Goal: Task Accomplishment & Management: Use online tool/utility

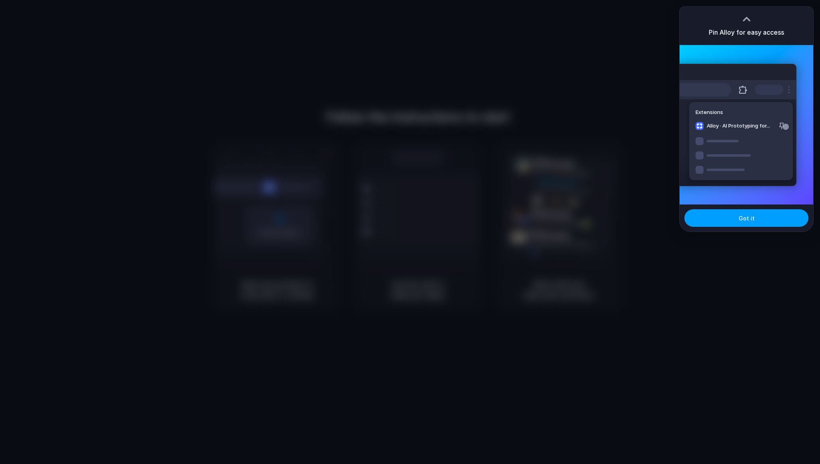
click at [748, 216] on span "Got it" at bounding box center [747, 218] width 16 height 8
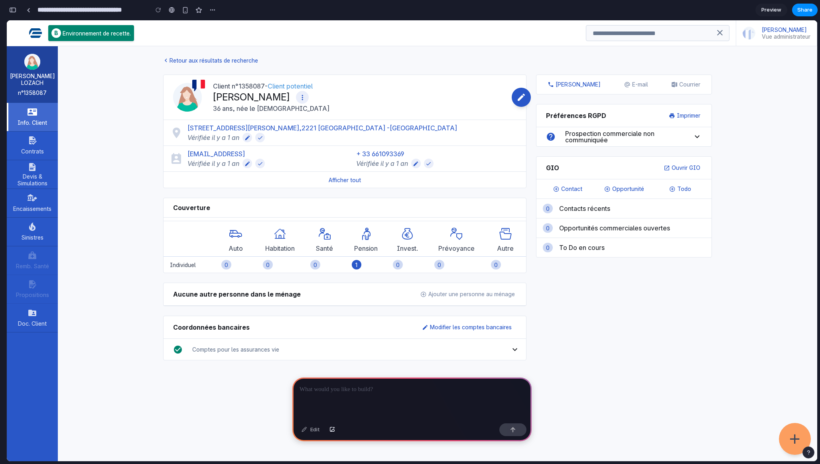
click at [132, 80] on client-synthesis "**********" at bounding box center [437, 214] width 759 height 337
drag, startPoint x: 126, startPoint y: 76, endPoint x: 105, endPoint y: 116, distance: 45.1
click at [105, 116] on client-synthesis "**********" at bounding box center [437, 214] width 759 height 337
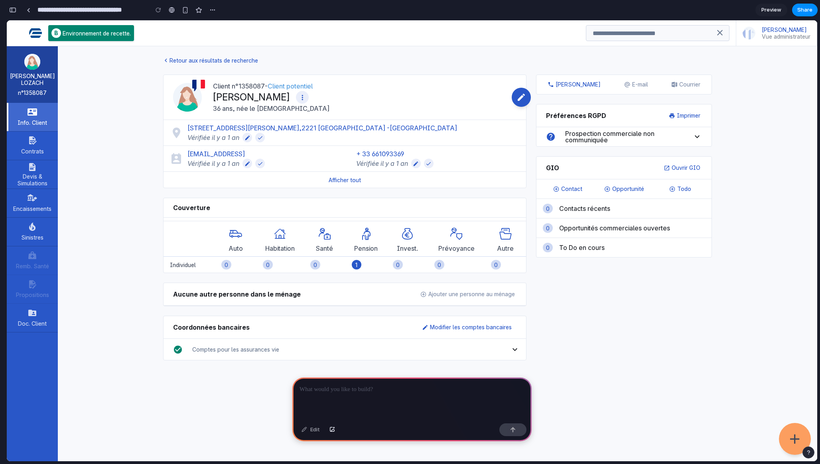
click at [135, 174] on client-synthesis "**********" at bounding box center [437, 214] width 759 height 337
click at [331, 402] on div at bounding box center [411, 399] width 239 height 43
click at [341, 398] on div at bounding box center [411, 399] width 239 height 43
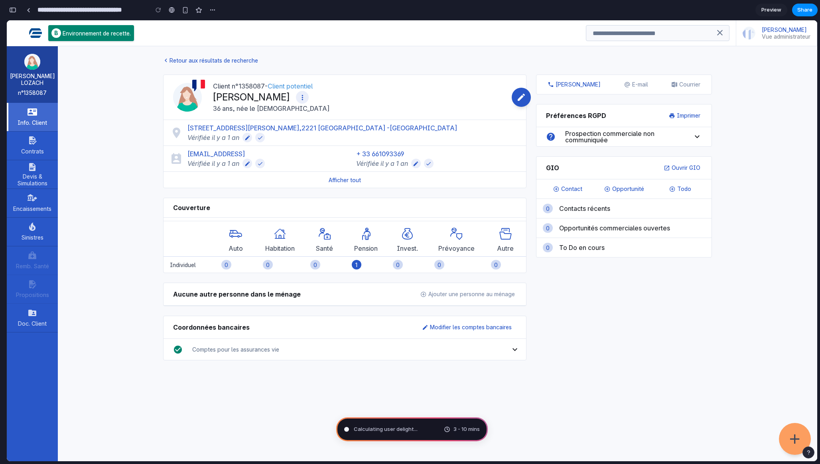
click at [518, 409] on div "**********" at bounding box center [437, 254] width 759 height 416
click at [390, 430] on span "Calculating user delight ." at bounding box center [384, 430] width 61 height 8
click at [215, 12] on div "button" at bounding box center [212, 10] width 6 height 6
click at [215, 12] on div "Duplicate Delete" at bounding box center [410, 232] width 820 height 464
click at [410, 432] on span "Assembling puzzle pieces ..." at bounding box center [388, 430] width 69 height 8
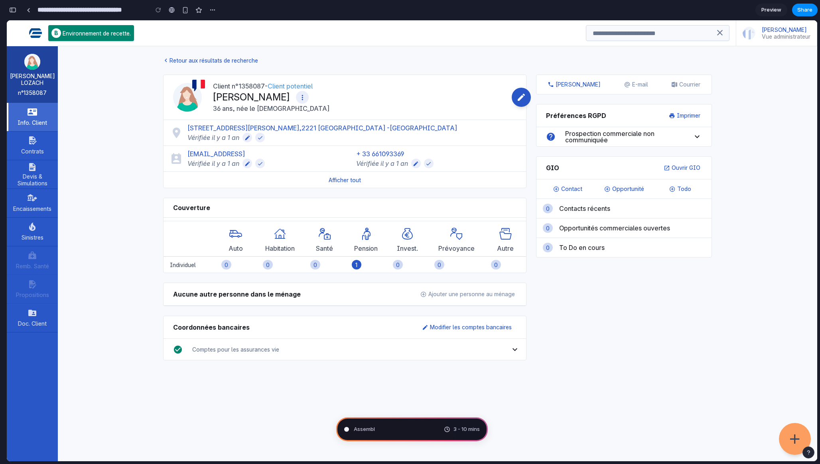
click at [773, 7] on span "Preview" at bounding box center [771, 10] width 20 height 8
type input "**********"
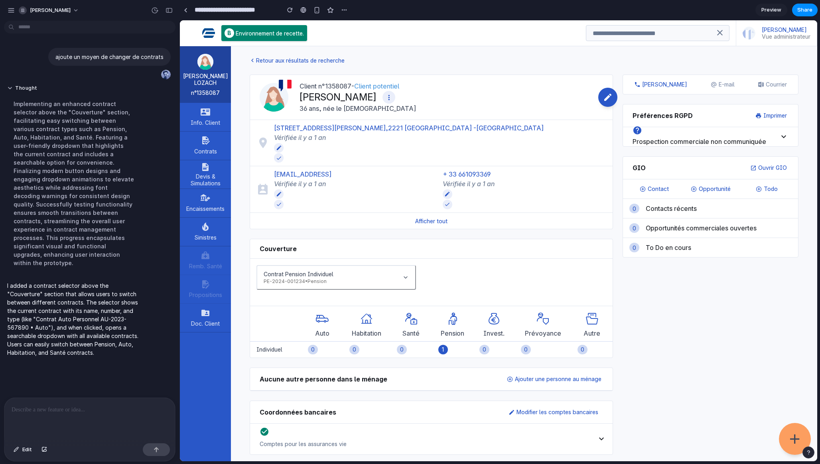
click at [634, 322] on div "Appel E-mail Courrier Préférences RGPD Imprimer Prospection commerciale non com…" at bounding box center [710, 270] width 185 height 390
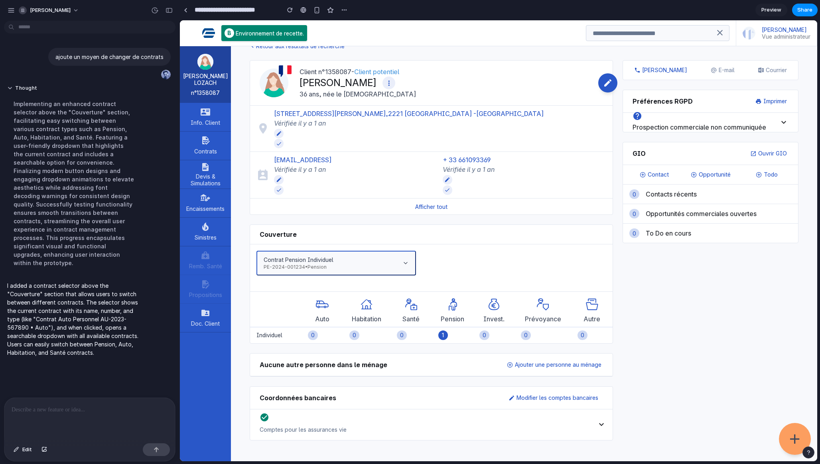
click at [337, 263] on button "Contrat Pension Individuel PE-2024-001234 • Pension" at bounding box center [336, 263] width 160 height 25
click at [403, 261] on div "Contrat Pension Individuel Contrat Auto Personnel Contrat Habitation Principale…" at bounding box center [498, 240] width 637 height 441
click at [401, 262] on button "Contrat Pension Individuel PE-2024-001234 • Pension" at bounding box center [336, 263] width 160 height 25
click at [403, 263] on div "Contrat Pension Individuel Contrat Auto Personnel Contrat Habitation Principale…" at bounding box center [498, 240] width 637 height 441
click at [403, 263] on icon at bounding box center [405, 263] width 6 height 6
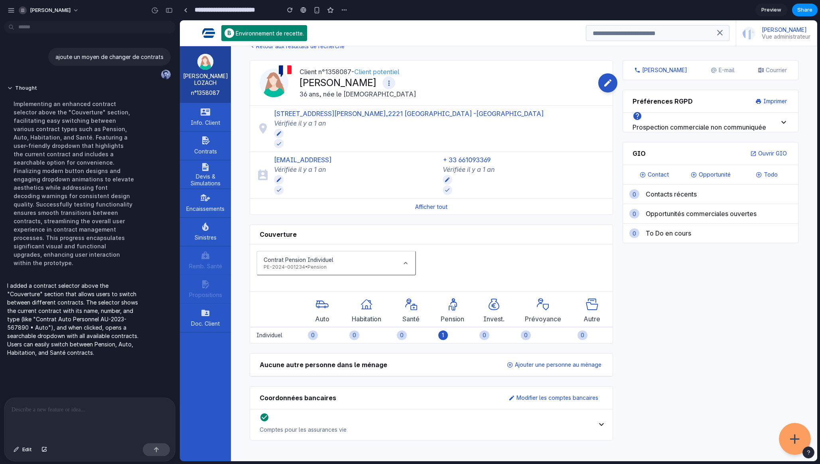
click at [286, 254] on div "Contrat Pension Individuel Contrat Auto Personnel Contrat Habitation Principale…" at bounding box center [498, 240] width 637 height 441
click at [347, 257] on button "Contrat Pension Individuel PE-2024-001234 • Pension" at bounding box center [336, 263] width 160 height 25
click at [347, 257] on div "Contrat Pension Individuel Contrat Auto Personnel Contrat Habitation Principale…" at bounding box center [498, 240] width 637 height 441
click at [441, 257] on div "Contrat Pension Individuel PE-2024-001234 • Pension" at bounding box center [431, 263] width 350 height 25
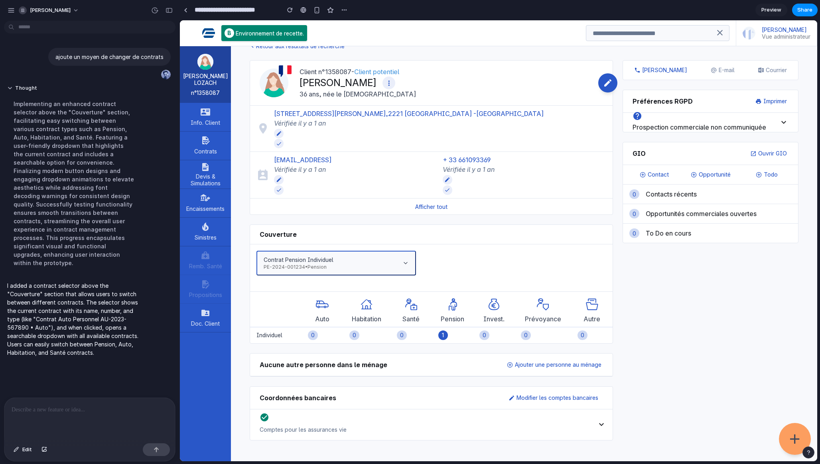
drag, startPoint x: 280, startPoint y: 268, endPoint x: 418, endPoint y: 269, distance: 138.4
click at [417, 270] on div "Contrat Pension Individuel PE-2024-001234 • Pension" at bounding box center [431, 263] width 350 height 25
click at [406, 264] on icon at bounding box center [405, 263] width 6 height 6
click at [408, 308] on div "Contrat Pension Individuel Contrat Auto Personnel Contrat Habitation Principale…" at bounding box center [498, 240] width 637 height 441
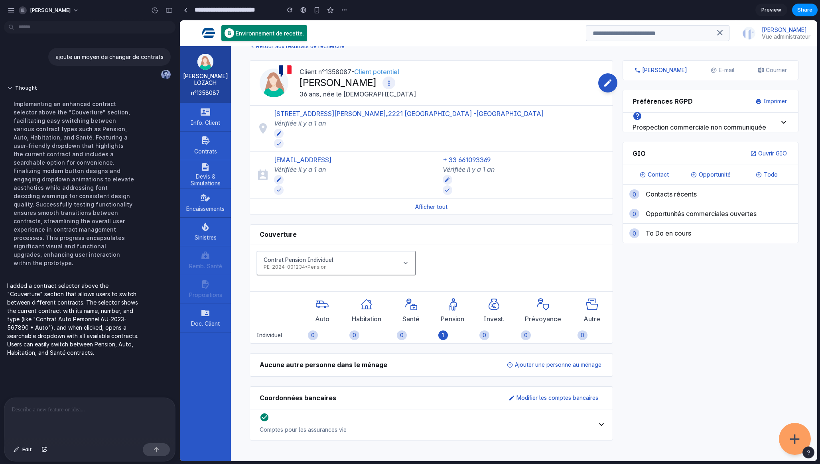
click at [358, 308] on th "Habitation" at bounding box center [367, 311] width 48 height 32
click at [426, 266] on div "Contrat Pension Individuel PE-2024-001234 • Pension" at bounding box center [431, 263] width 350 height 25
click at [418, 266] on div "Contrat Pension Individuel PE-2024-001234 • Pension" at bounding box center [431, 263] width 350 height 25
drag, startPoint x: 418, startPoint y: 266, endPoint x: 412, endPoint y: 266, distance: 5.2
click at [412, 266] on div "Contrat Pension Individuel PE-2024-001234 • Pension" at bounding box center [431, 263] width 350 height 25
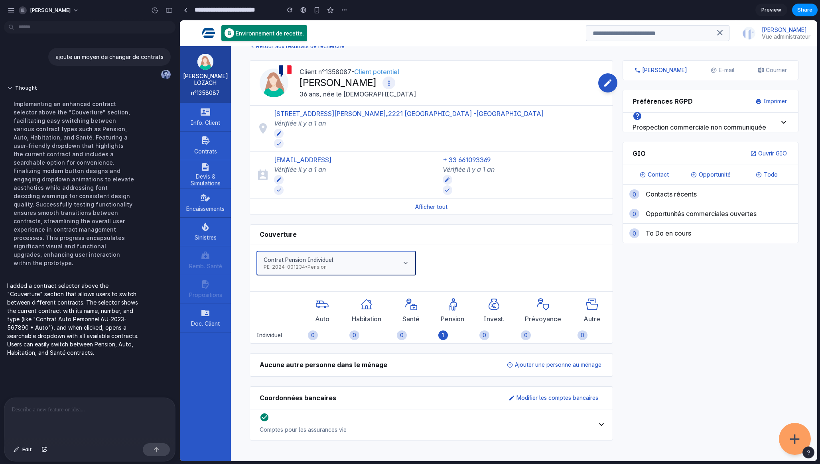
click at [412, 266] on button "Contrat Pension Individuel PE-2024-001234 • Pension" at bounding box center [336, 263] width 160 height 25
click at [767, 8] on span "Preview" at bounding box center [771, 10] width 20 height 8
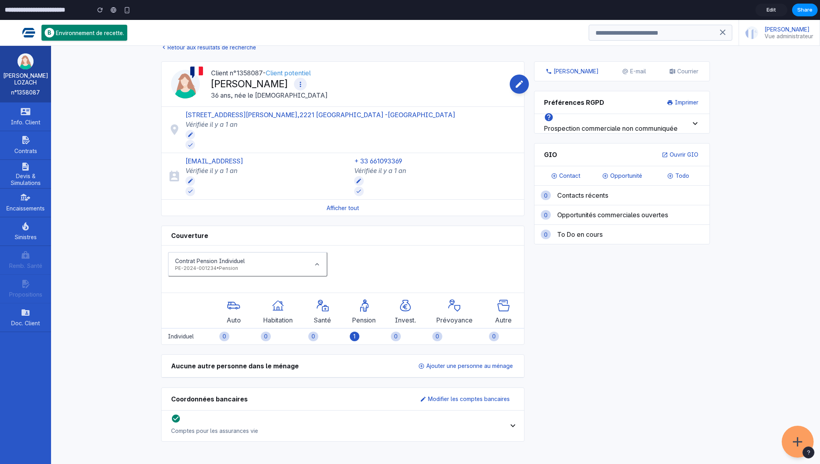
scroll to position [11, 0]
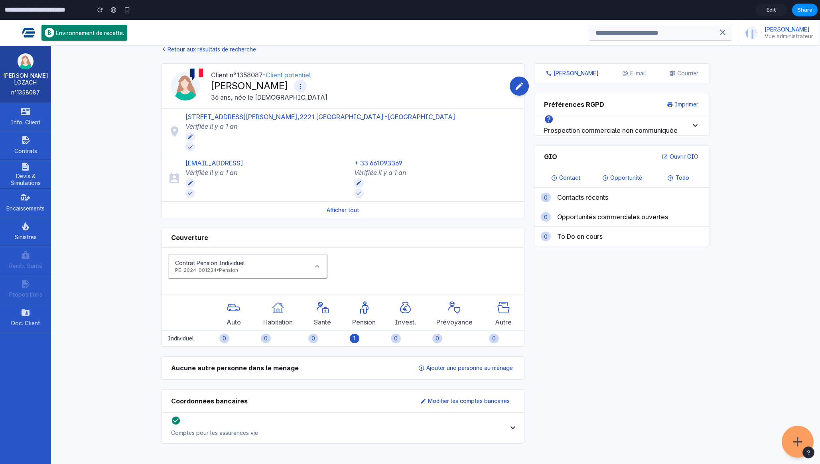
click at [235, 262] on div "Contrat Pension Individuel Contrat Auto Personnel Contrat Habitation Principale…" at bounding box center [410, 242] width 820 height 444
click at [235, 262] on div "Contrat Pension Individuel" at bounding box center [210, 263] width 70 height 7
click at [235, 262] on div "Contrat Pension Individuel Contrat Auto Personnel Contrat Habitation Principale…" at bounding box center [410, 242] width 820 height 444
click at [235, 262] on div "Contrat Pension Individuel" at bounding box center [210, 263] width 70 height 7
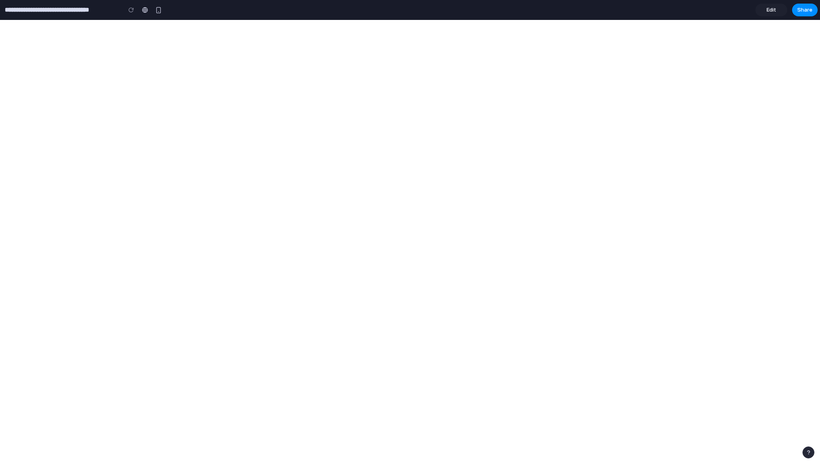
type input "**********"
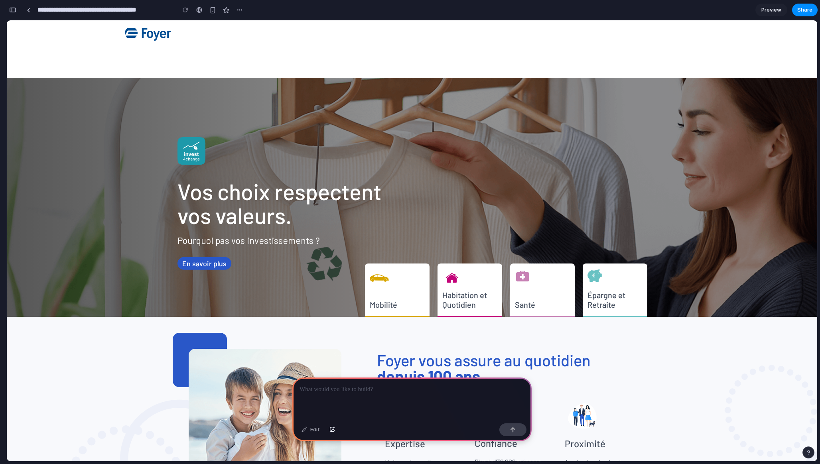
click at [303, 168] on div "Vos choix respectent vos valeurs. Pourquoi pas vos investissements ? En savoir …" at bounding box center [416, 197] width 479 height 145
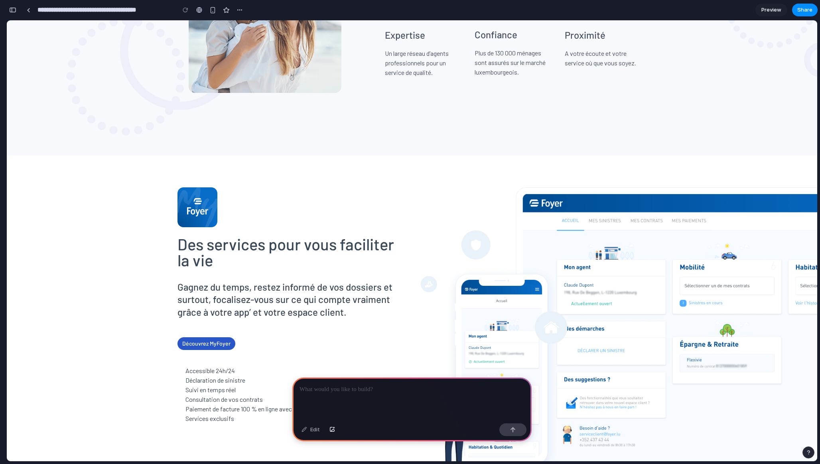
scroll to position [298, 0]
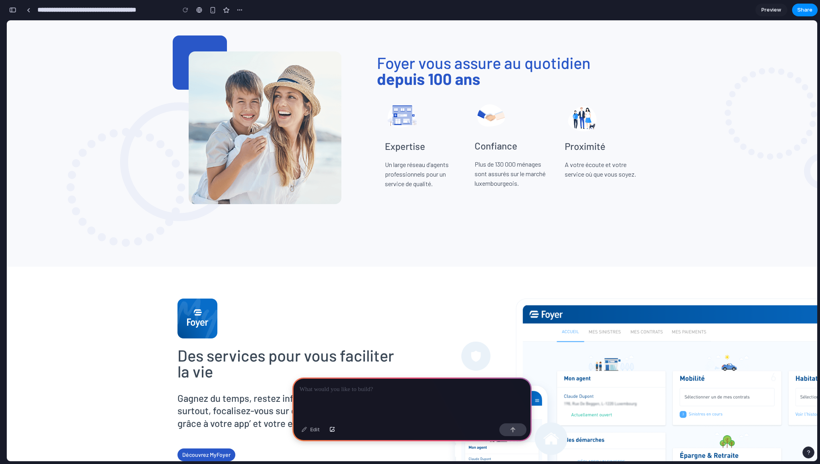
click at [334, 395] on div at bounding box center [411, 399] width 239 height 43
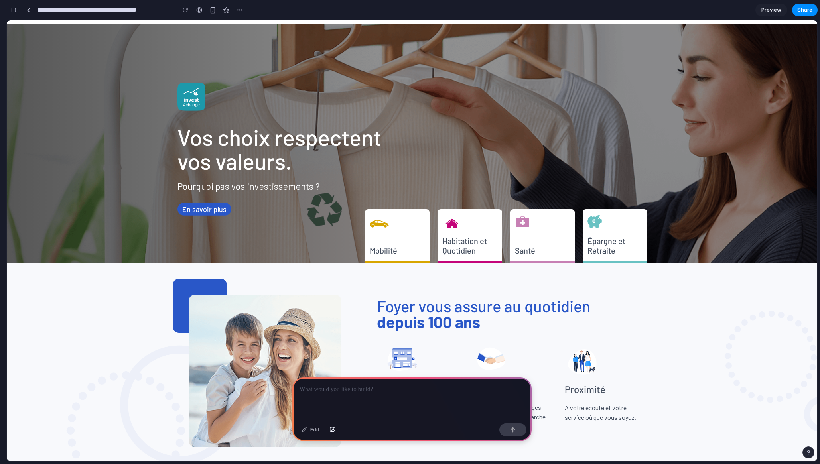
scroll to position [0, 0]
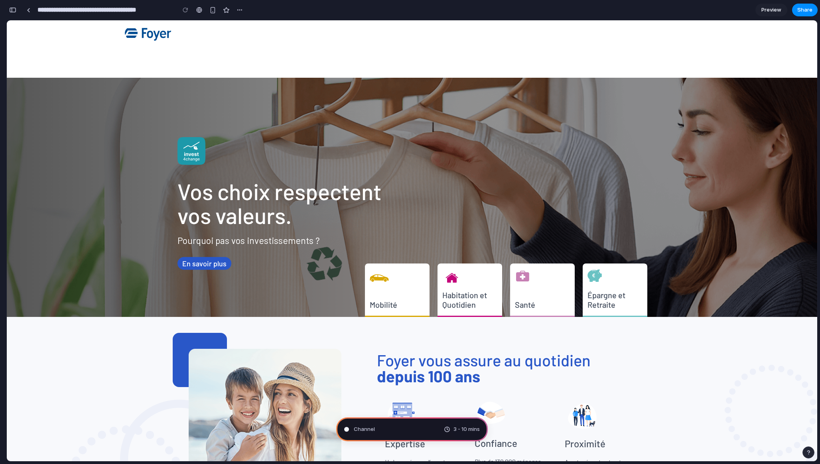
type input "**********"
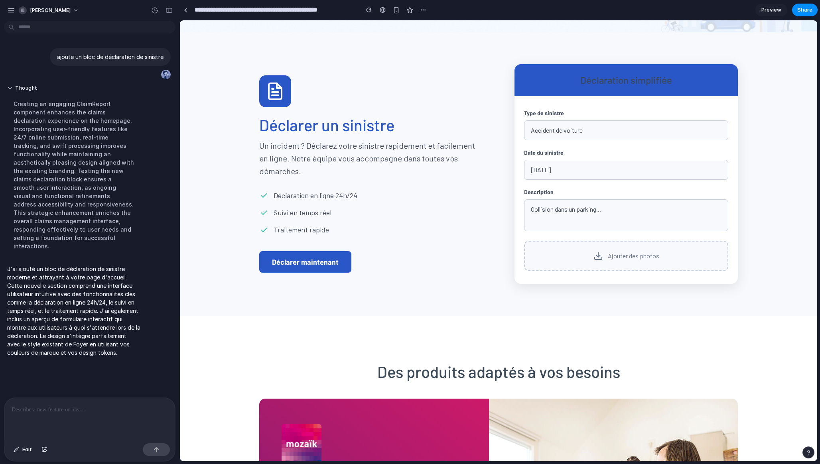
scroll to position [917, 0]
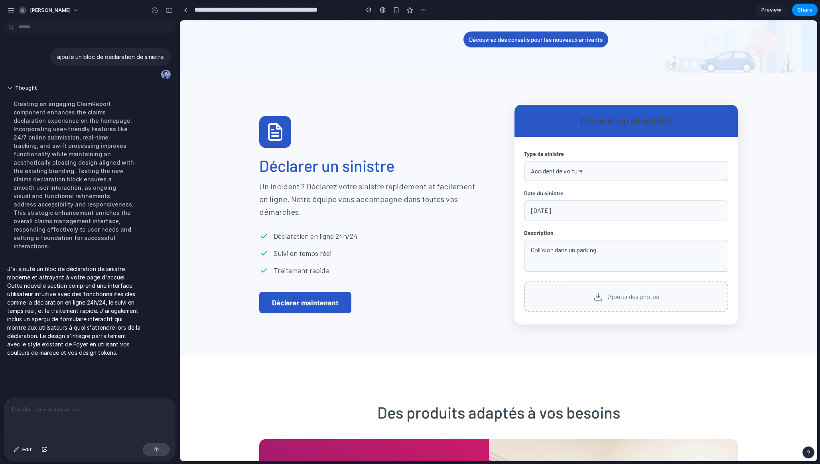
click at [557, 181] on div "Accident de voiture" at bounding box center [626, 171] width 204 height 20
click at [552, 221] on div "15/01/2025" at bounding box center [626, 211] width 204 height 20
click at [556, 221] on div "15/01/2025" at bounding box center [626, 211] width 204 height 20
click at [548, 272] on div "Description Collision dans un parking..." at bounding box center [626, 250] width 204 height 43
click at [548, 221] on div "15/01/2025" at bounding box center [626, 211] width 204 height 20
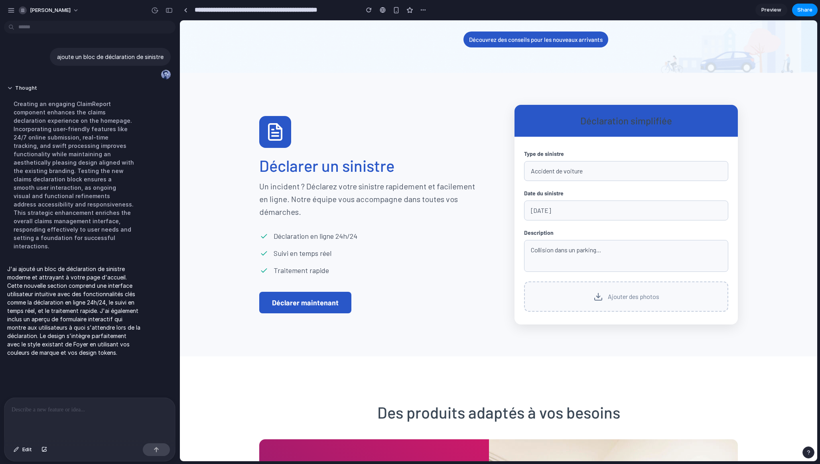
click at [548, 221] on div "15/01/2025" at bounding box center [626, 211] width 204 height 20
click at [489, 279] on div "Déclarer un sinistre Un incident ? Déclarez votre sinistre rapidement et facile…" at bounding box center [498, 214] width 479 height 219
click at [771, 9] on span "Preview" at bounding box center [771, 10] width 20 height 8
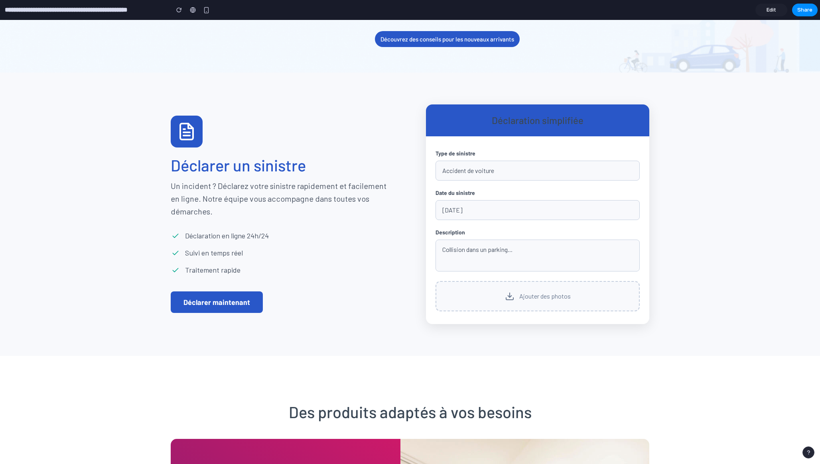
click at [464, 220] on div "15/01/2025" at bounding box center [538, 210] width 204 height 20
click at [457, 220] on div "15/01/2025" at bounding box center [538, 210] width 204 height 20
click at [457, 272] on div "Collision dans un parking..." at bounding box center [538, 256] width 204 height 32
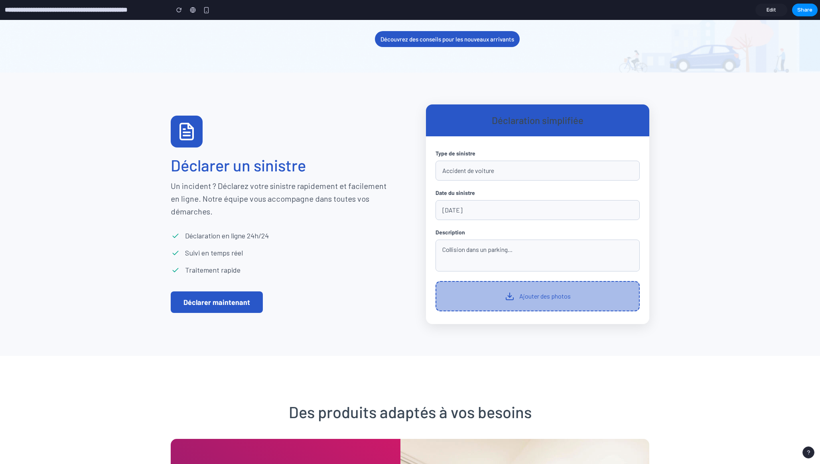
click at [499, 312] on div "Ajouter des photos" at bounding box center [538, 296] width 204 height 30
